Goal: Transaction & Acquisition: Purchase product/service

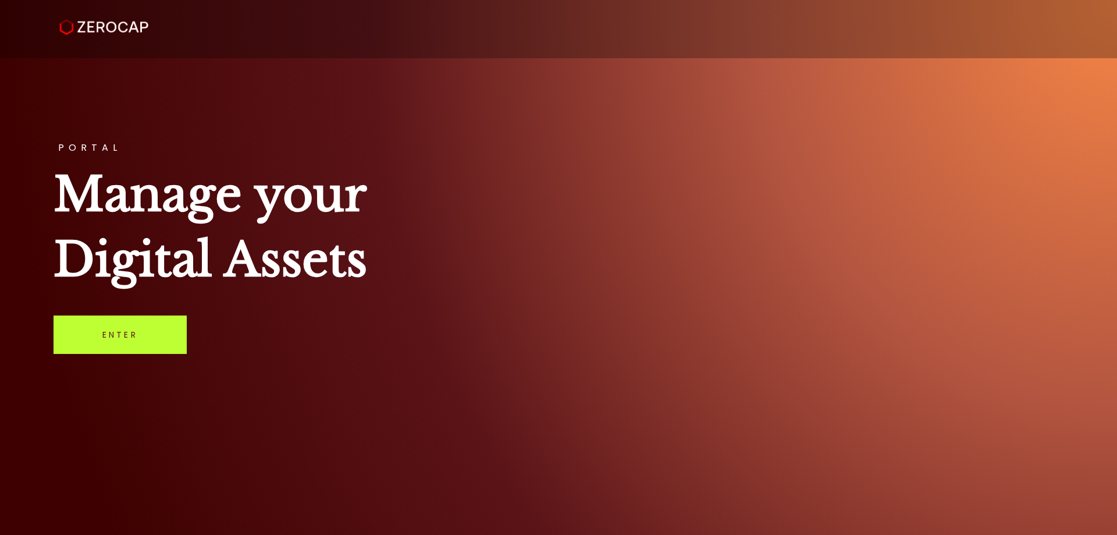
click at [156, 343] on link "Enter" at bounding box center [120, 334] width 133 height 38
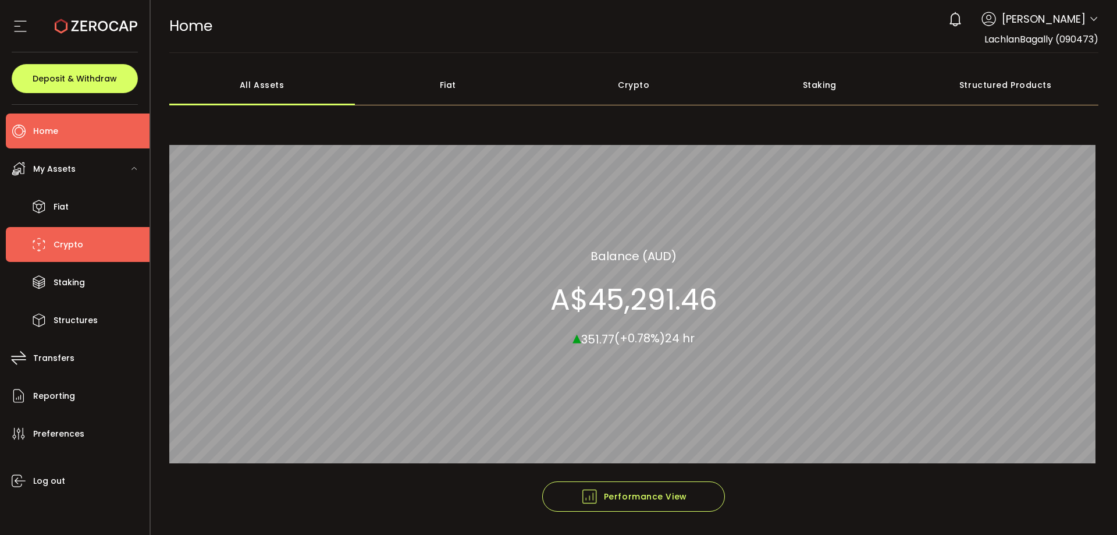
click at [104, 245] on li "Crypto" at bounding box center [78, 244] width 144 height 35
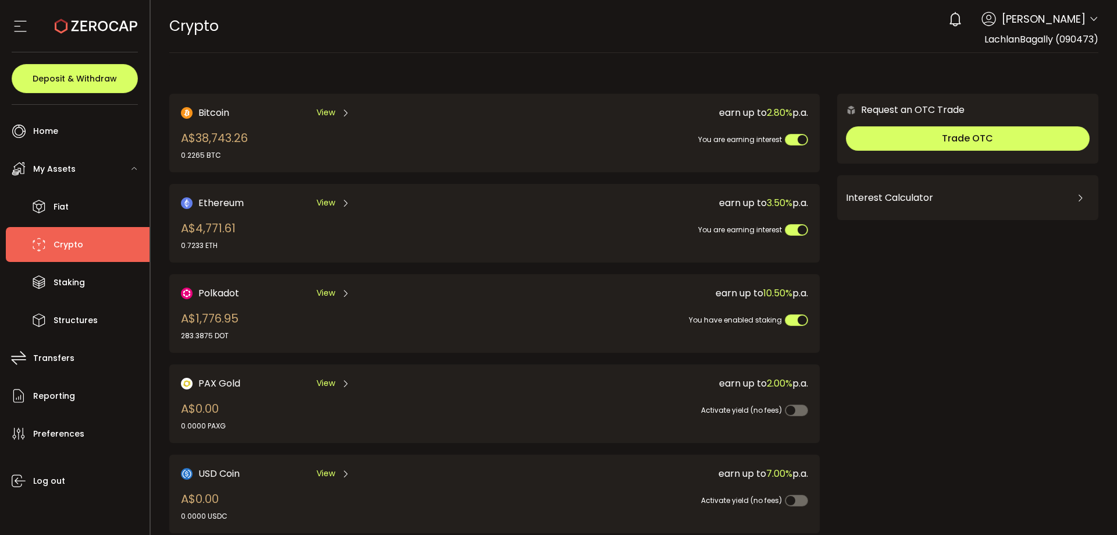
click at [331, 110] on span "View" at bounding box center [325, 112] width 19 height 12
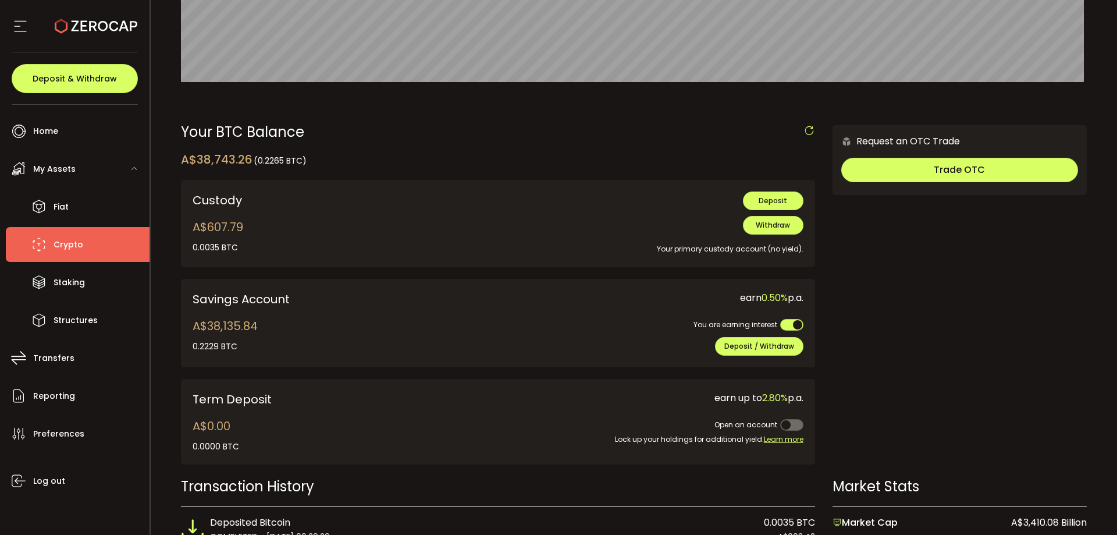
scroll to position [291, 0]
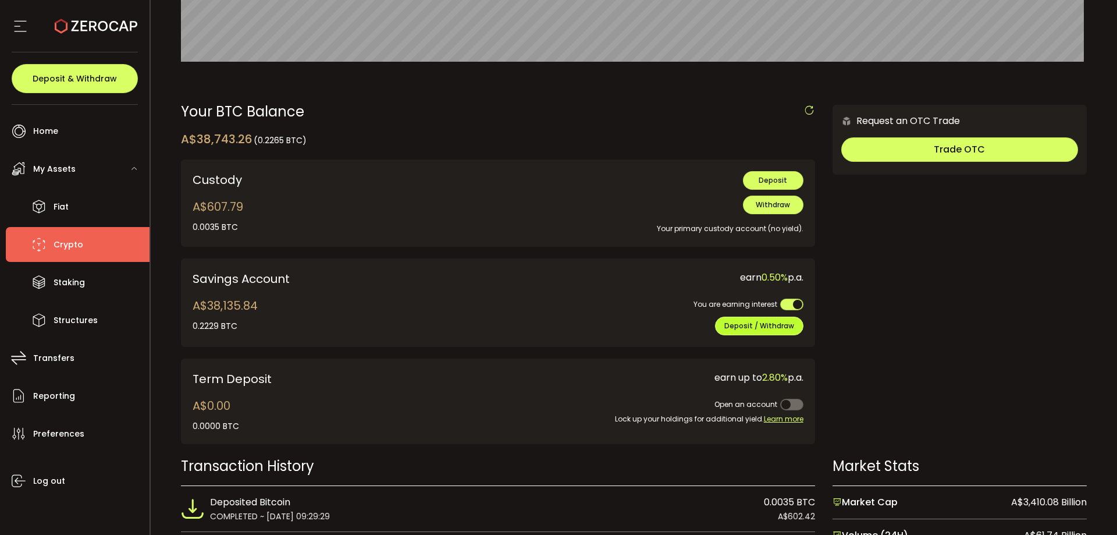
click at [729, 322] on span "Deposit / Withdraw" at bounding box center [759, 326] width 70 height 10
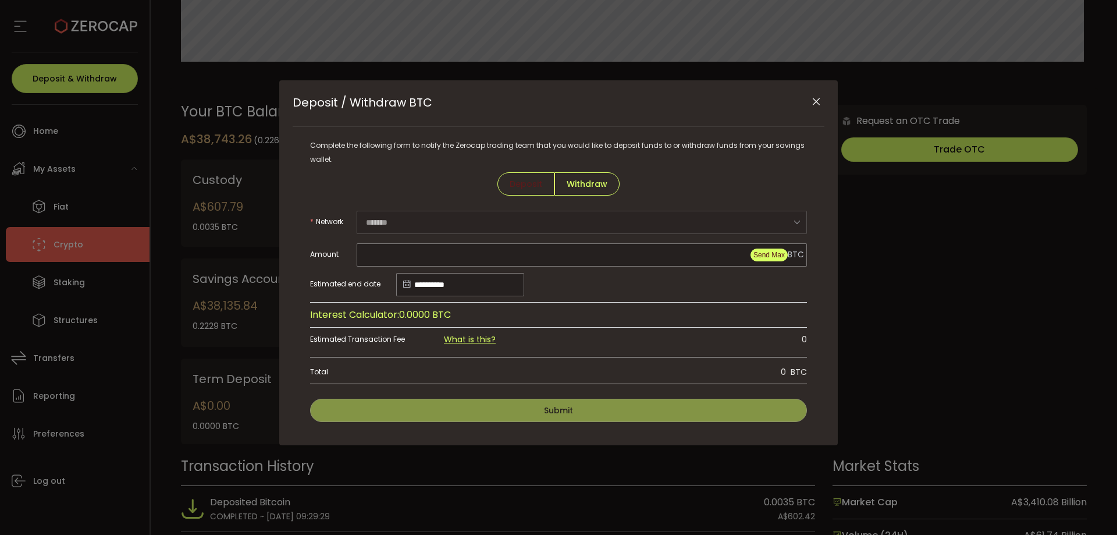
click at [769, 254] on span "Send Max" at bounding box center [768, 255] width 31 height 8
type input "**********"
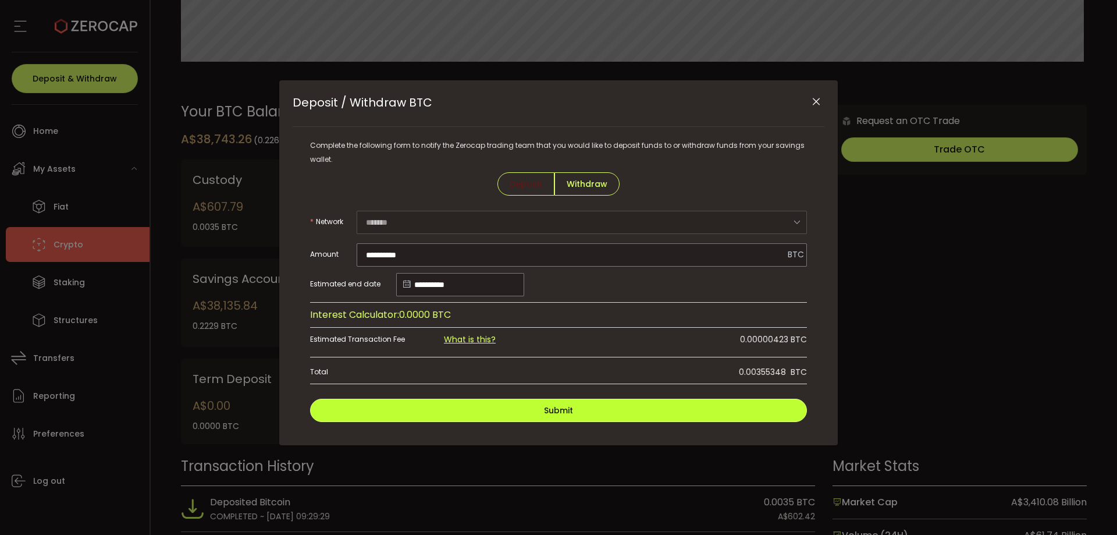
click at [617, 406] on button "Submit" at bounding box center [558, 410] width 497 height 23
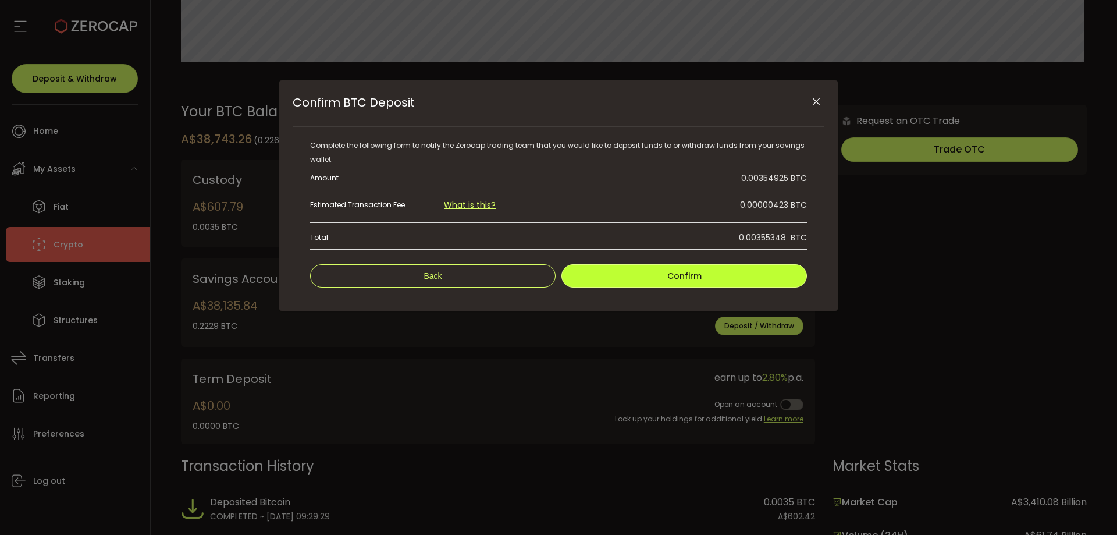
click at [658, 278] on button "Confirm" at bounding box center [684, 275] width 246 height 23
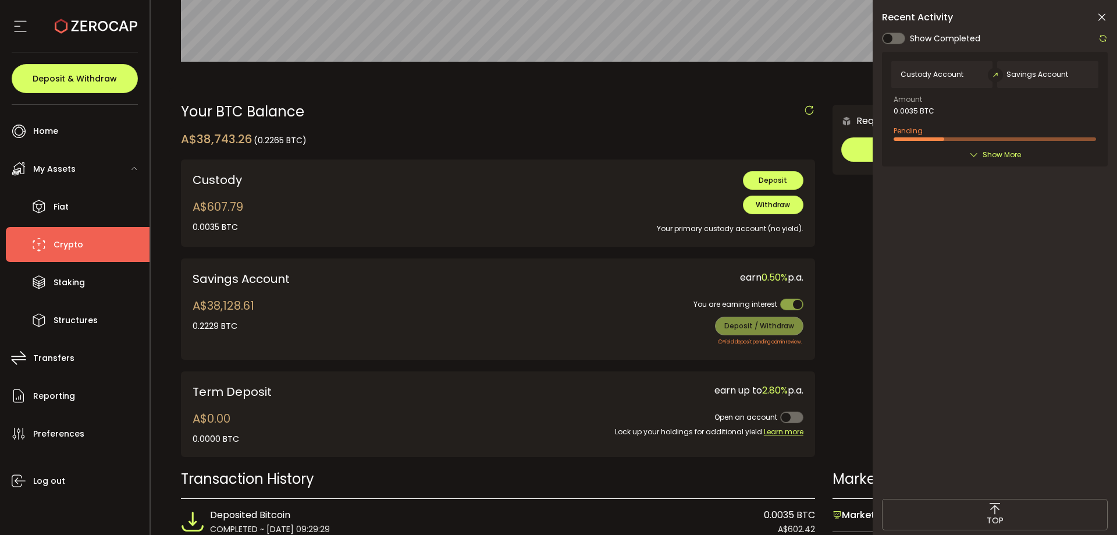
click at [998, 154] on span "Show More" at bounding box center [1002, 155] width 38 height 12
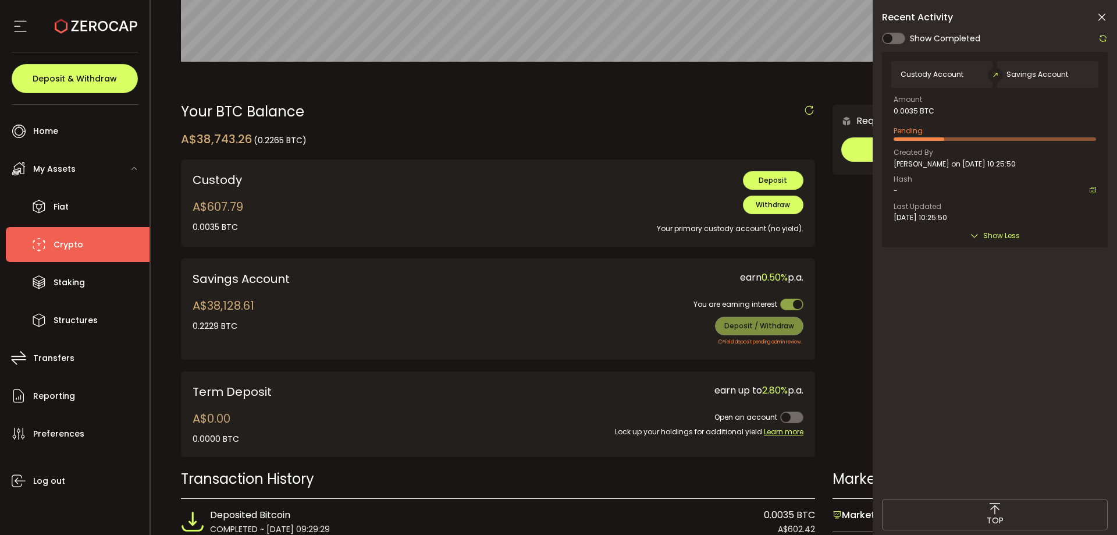
click at [1101, 15] on icon at bounding box center [1102, 18] width 12 height 12
